Goal: Transaction & Acquisition: Purchase product/service

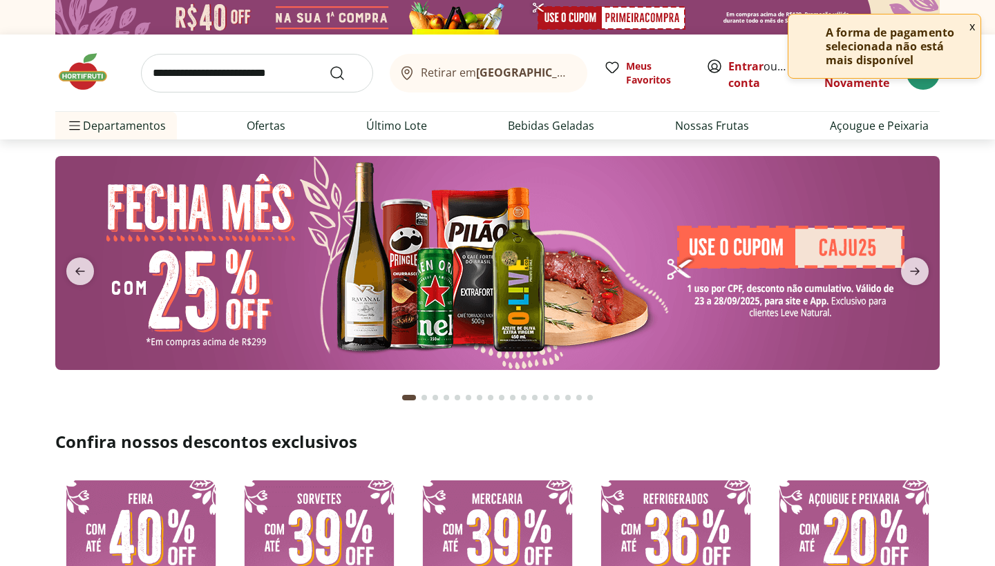
click at [972, 26] on button "x" at bounding box center [971, 26] width 17 height 23
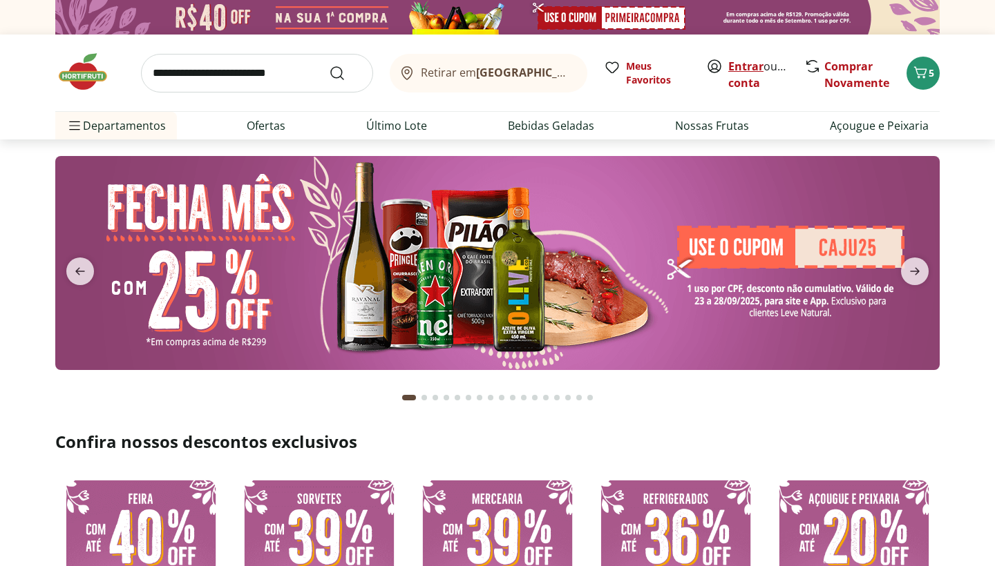
click at [738, 64] on link "Entrar" at bounding box center [745, 66] width 35 height 15
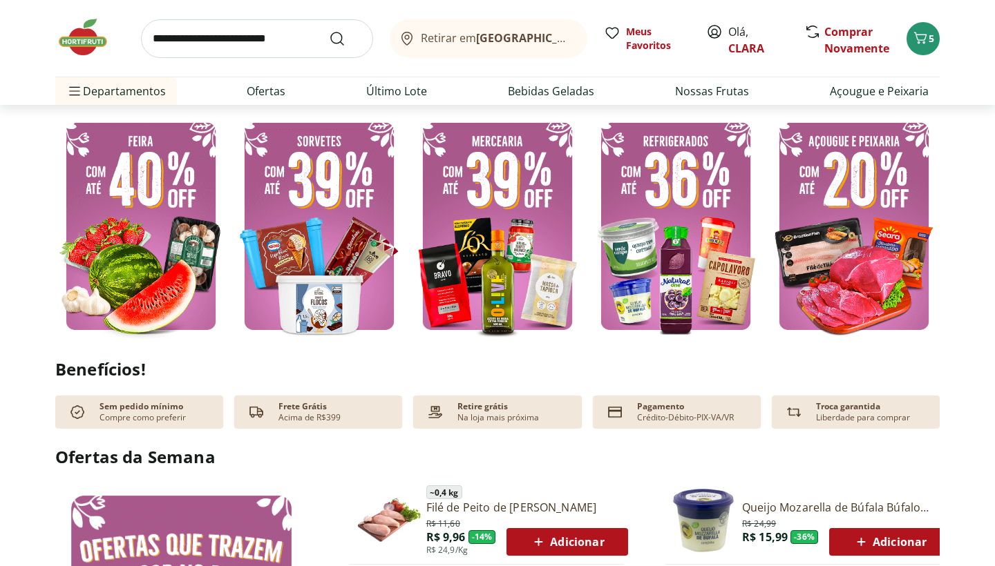
scroll to position [358, 0]
click at [184, 195] on img at bounding box center [140, 226] width 171 height 229
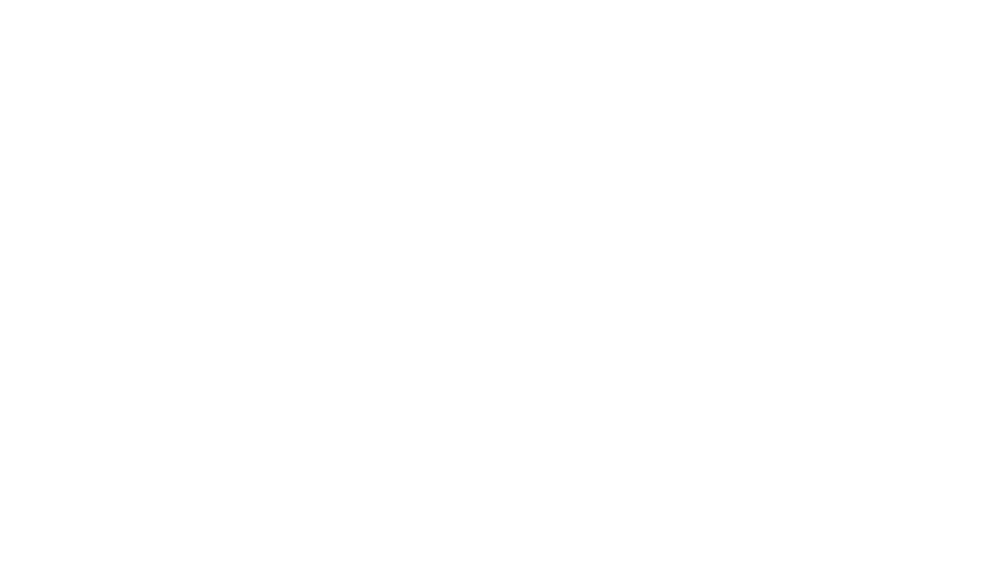
select select "**********"
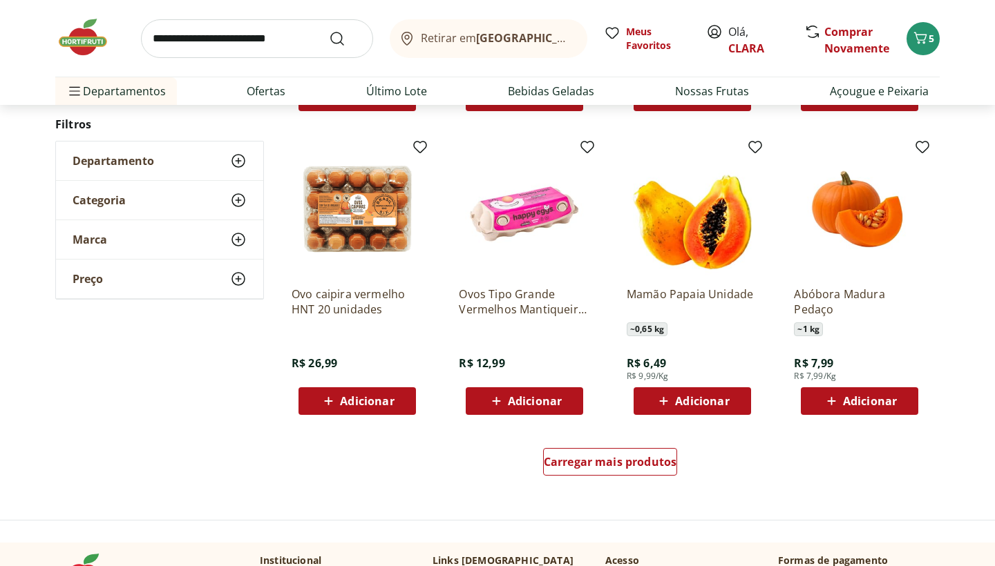
scroll to position [709, 0]
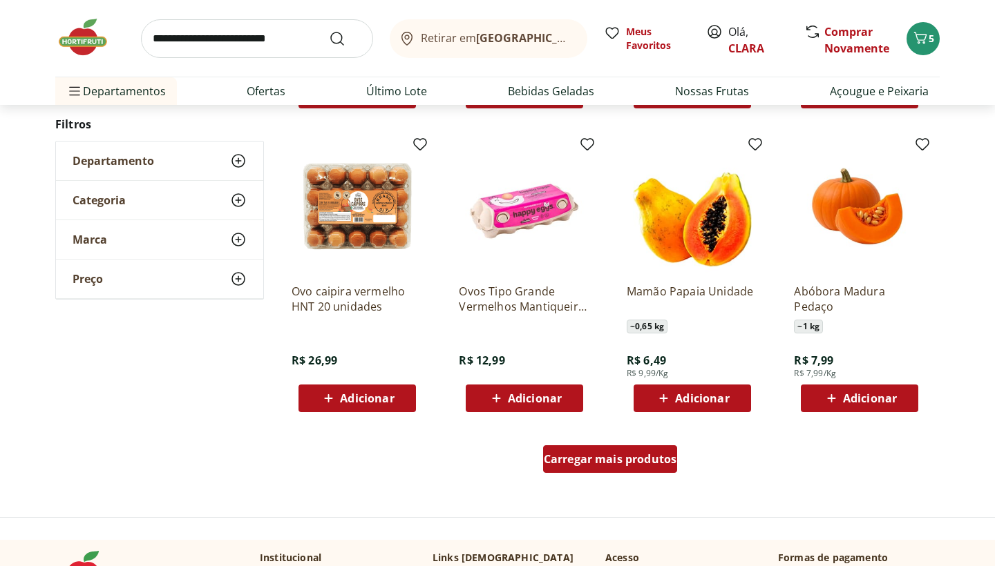
click at [586, 454] on span "Carregar mais produtos" at bounding box center [610, 459] width 133 height 11
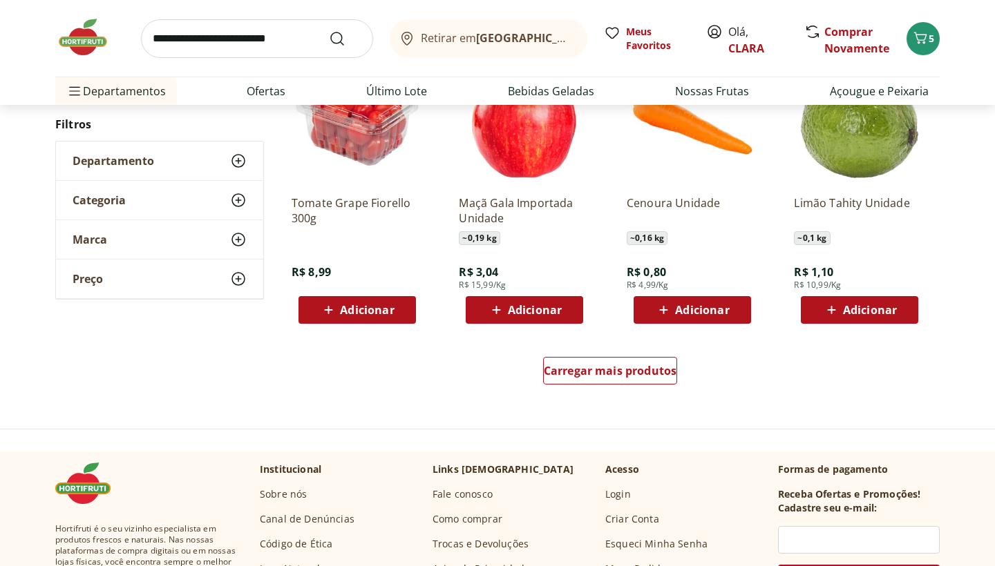
scroll to position [1703, 0]
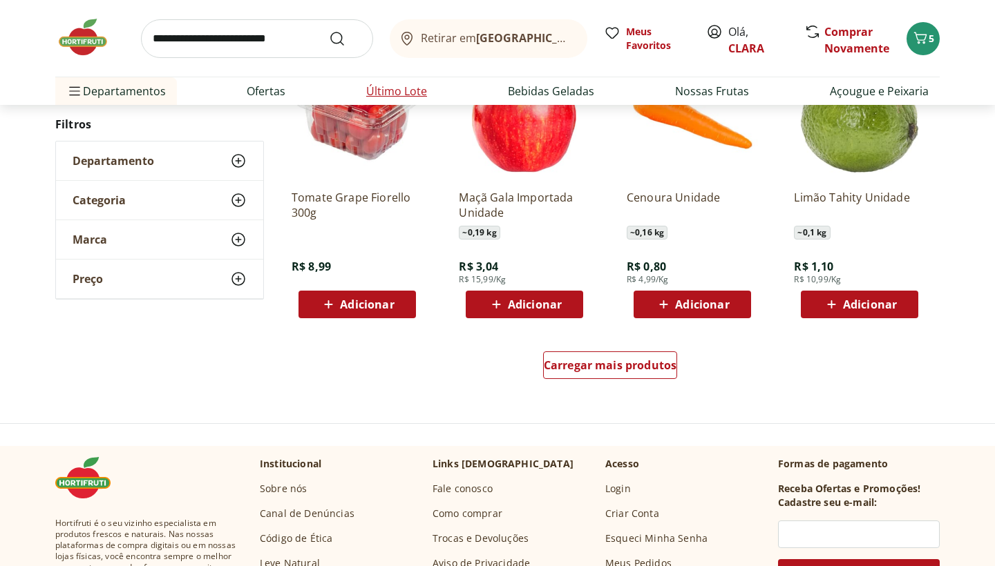
click at [370, 90] on link "Último Lote" at bounding box center [396, 91] width 61 height 17
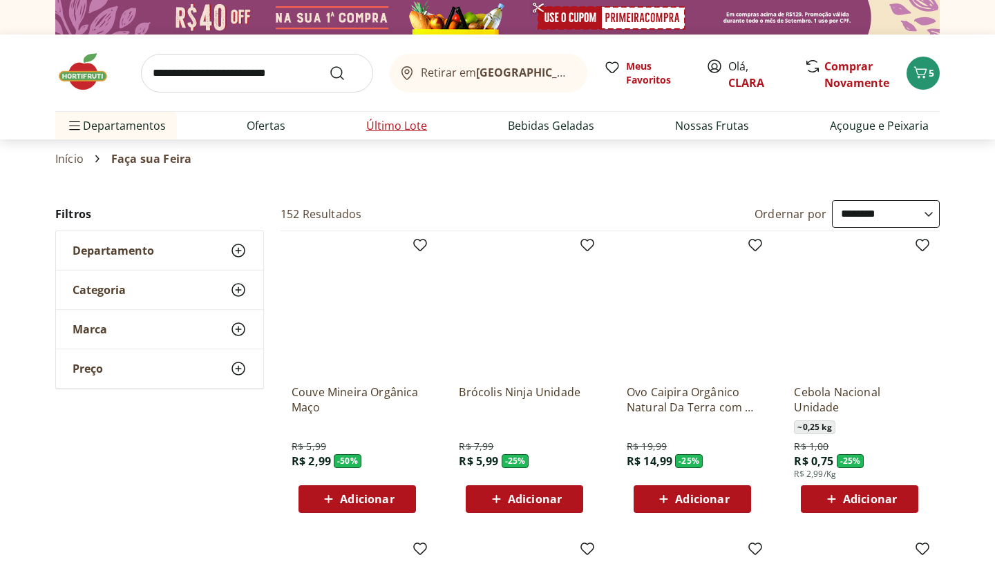
select select "**********"
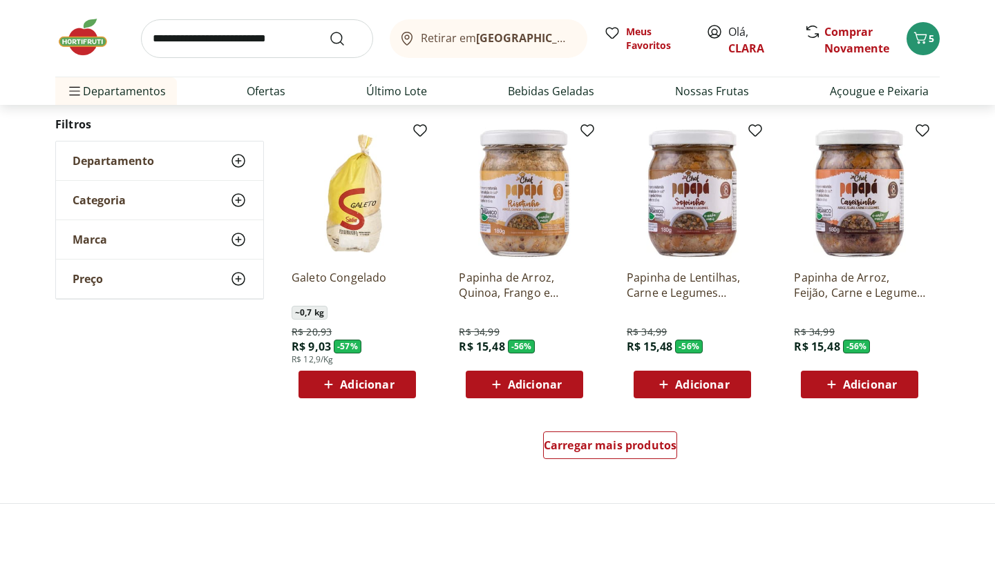
scroll to position [761, 0]
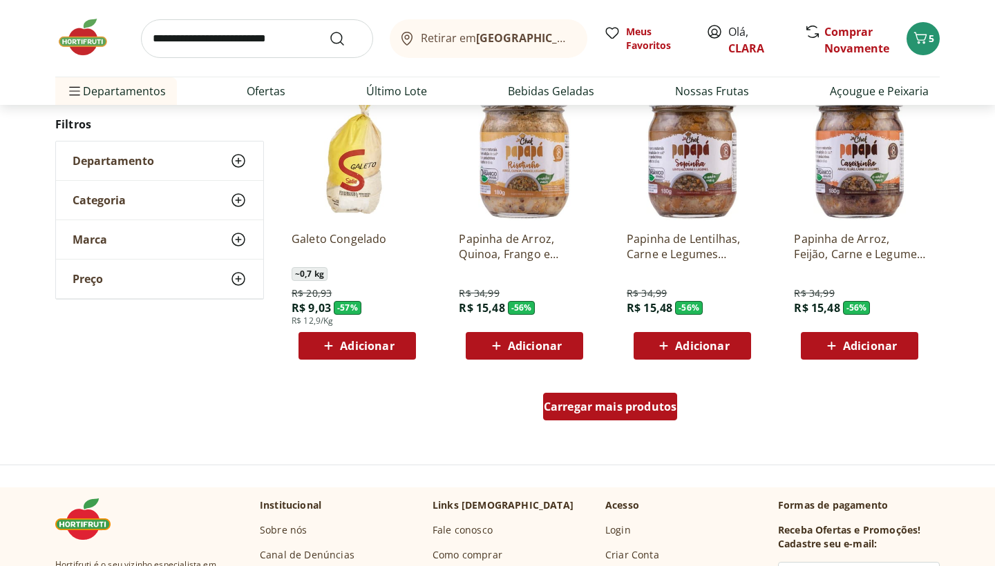
click at [599, 401] on span "Carregar mais produtos" at bounding box center [610, 406] width 133 height 11
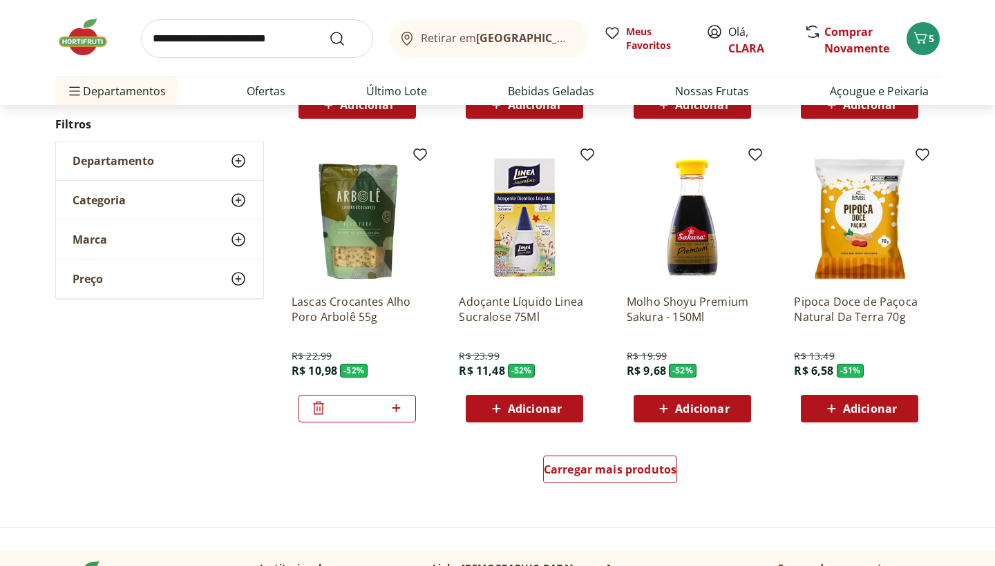
scroll to position [1601, 0]
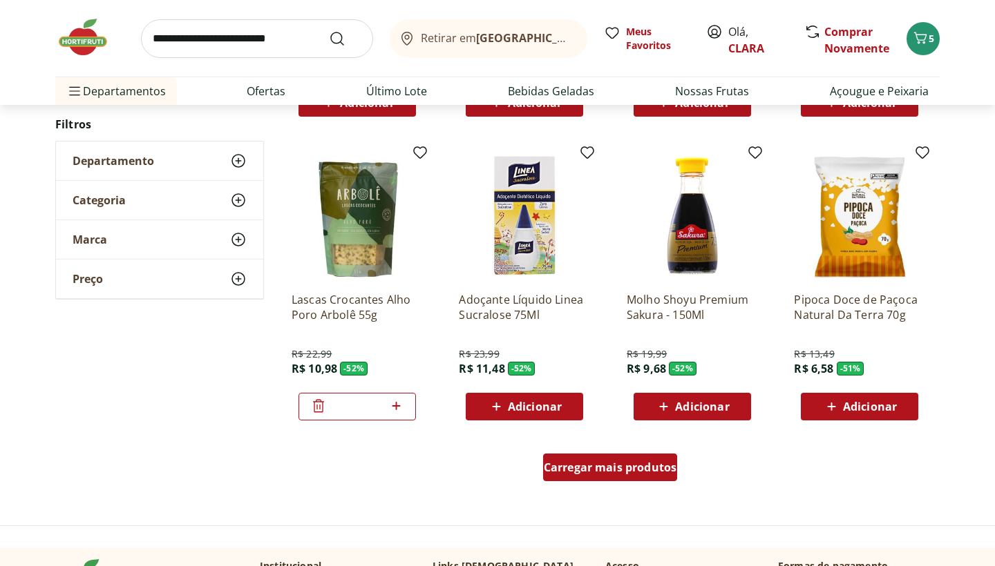
click at [654, 462] on span "Carregar mais produtos" at bounding box center [610, 467] width 133 height 11
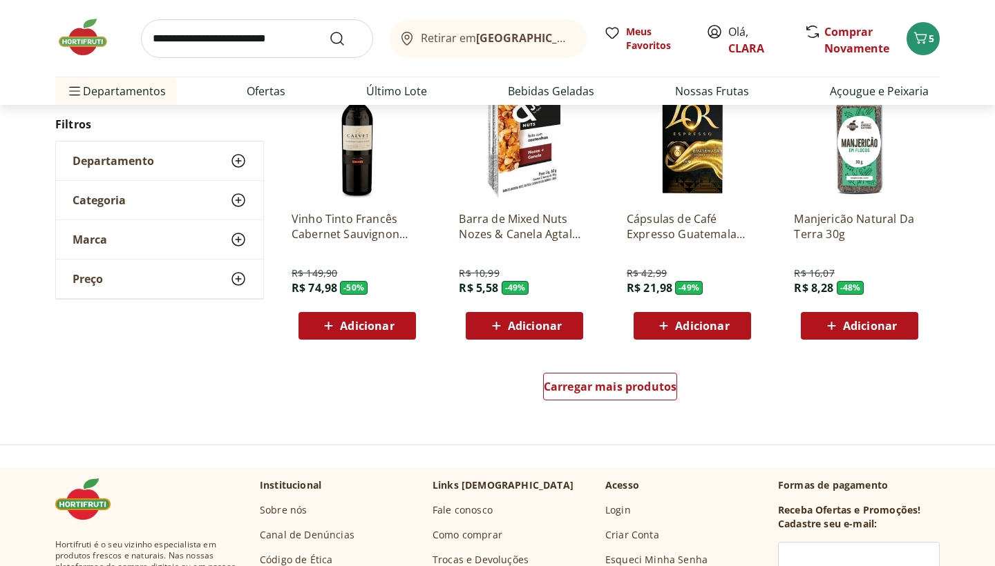
scroll to position [2469, 0]
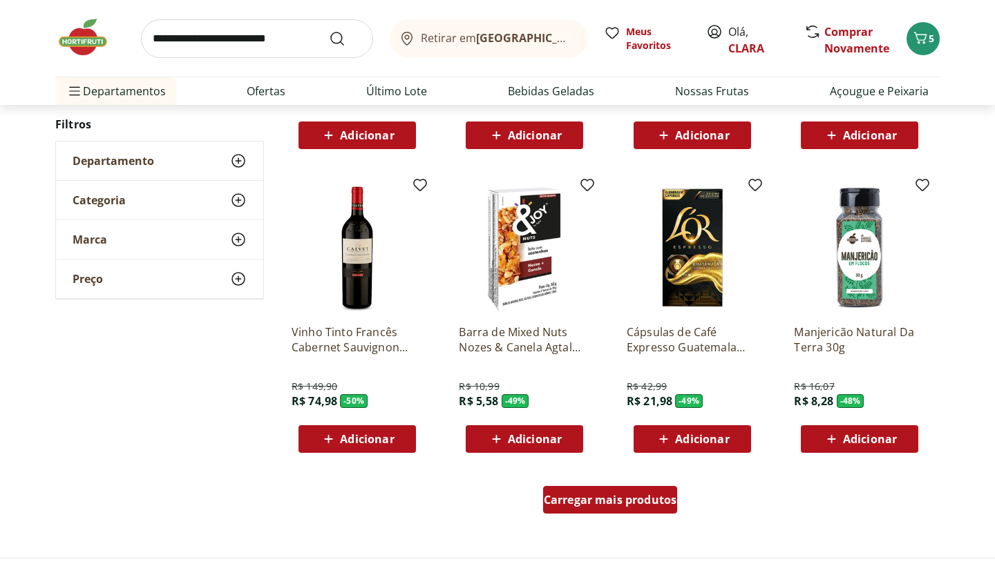
click at [652, 495] on span "Carregar mais produtos" at bounding box center [610, 500] width 133 height 11
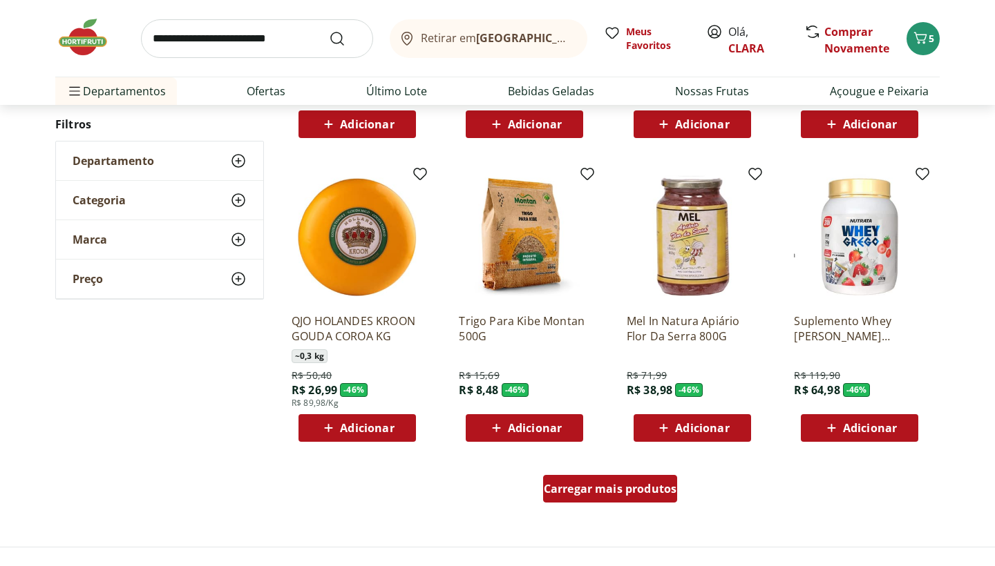
scroll to position [3466, 0]
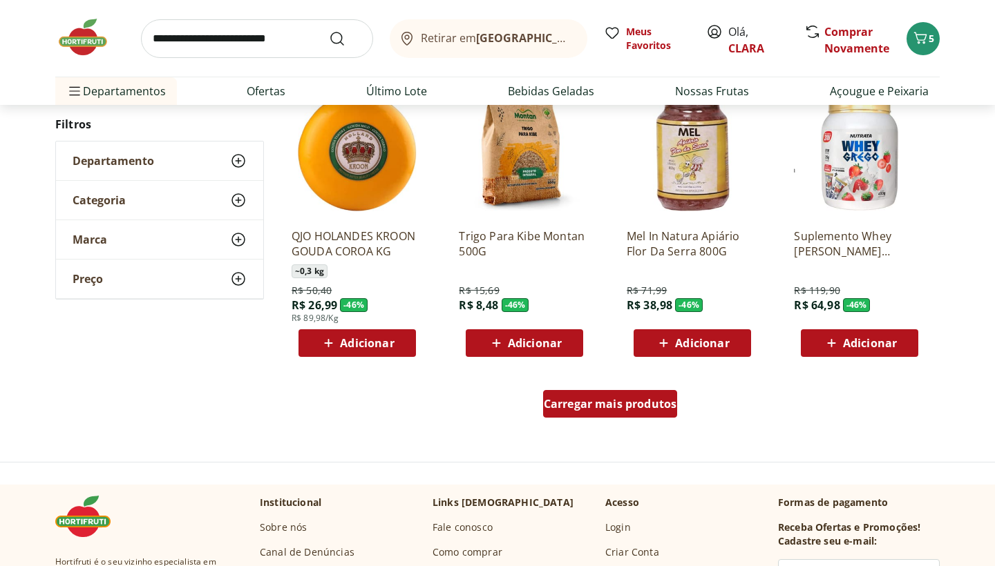
click at [637, 405] on span "Carregar mais produtos" at bounding box center [610, 404] width 133 height 11
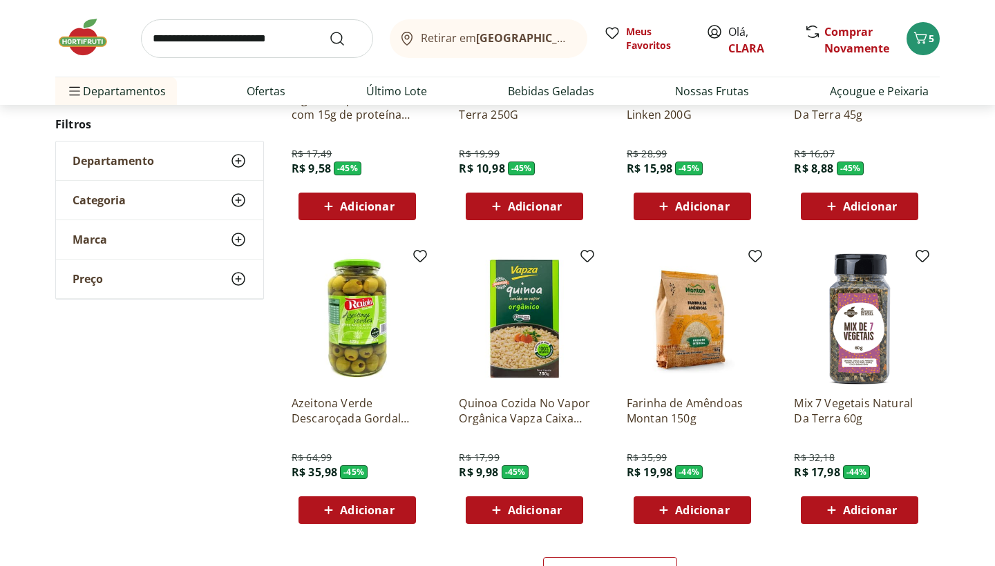
scroll to position [4437, 0]
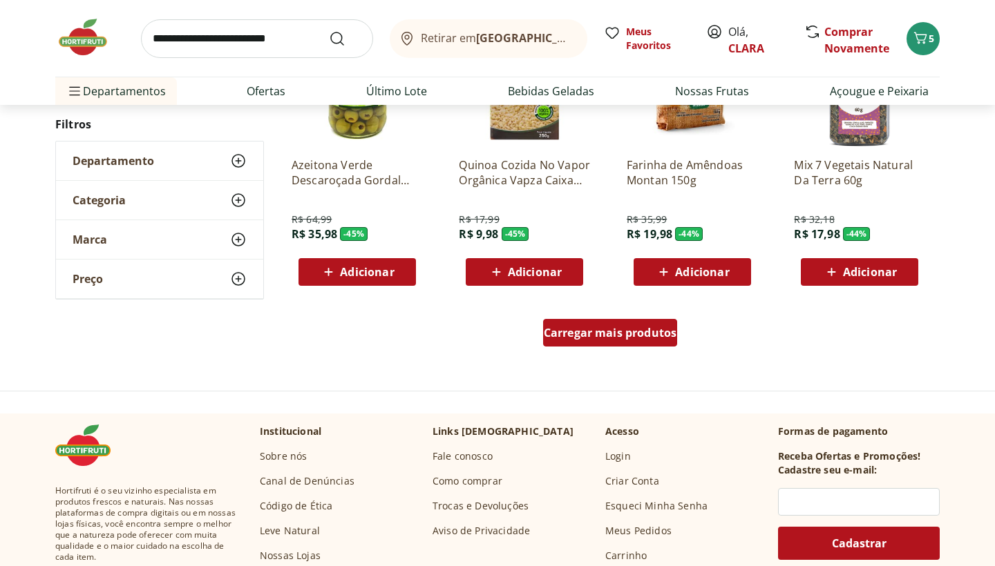
click at [611, 337] on span "Carregar mais produtos" at bounding box center [610, 332] width 133 height 11
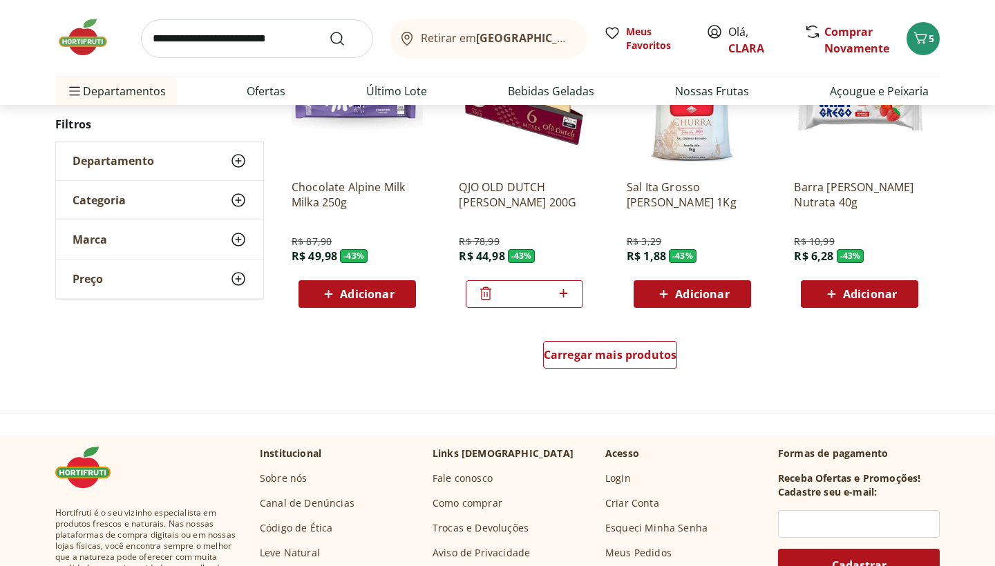
scroll to position [5319, 0]
